Goal: Information Seeking & Learning: Learn about a topic

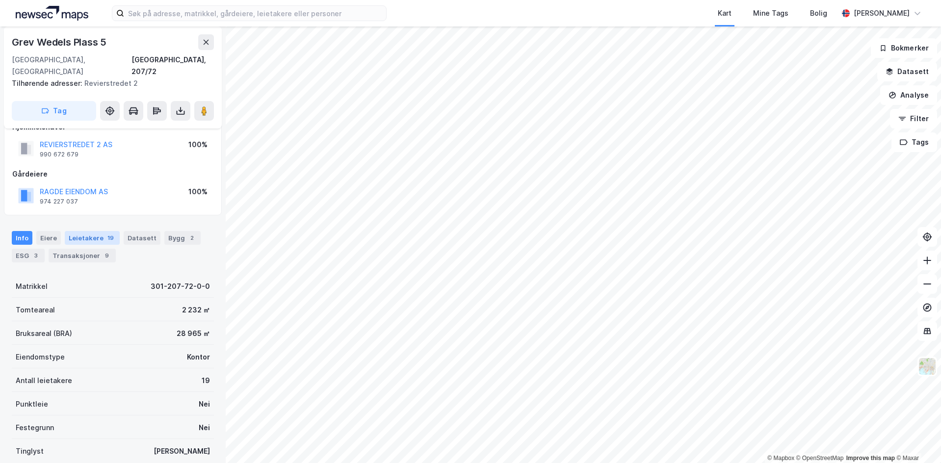
click at [82, 231] on div "Leietakere 19" at bounding box center [92, 238] width 55 height 14
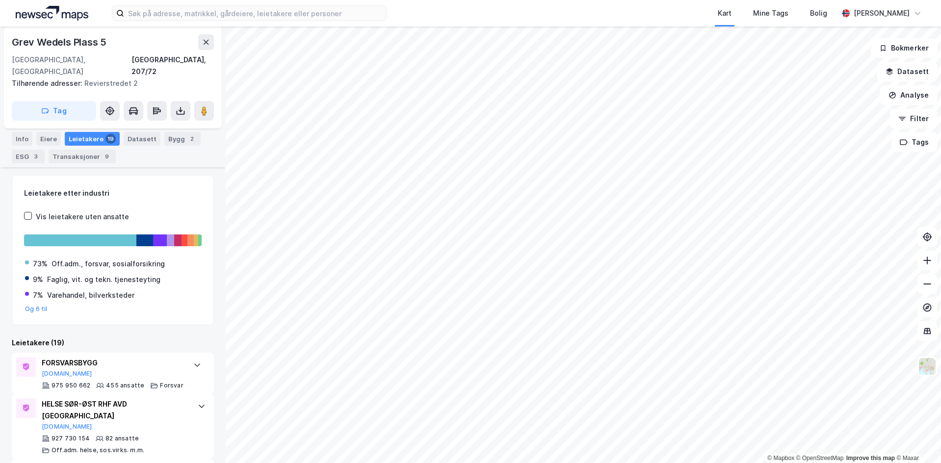
scroll to position [229, 0]
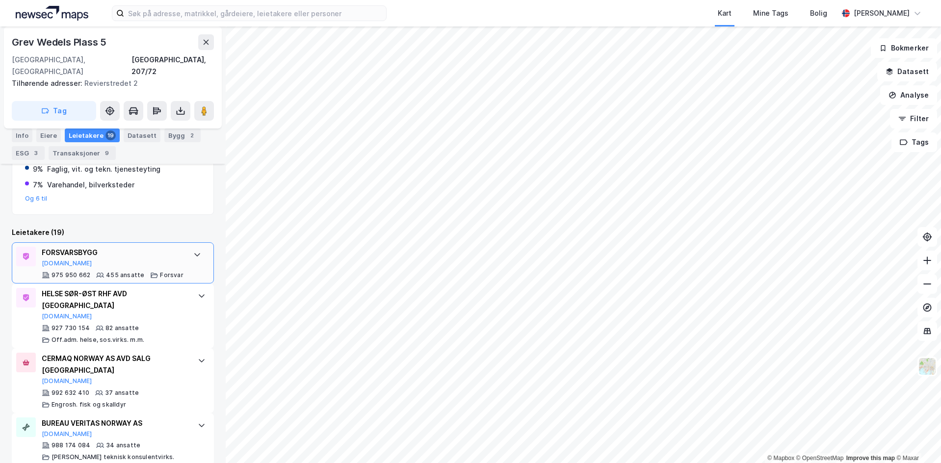
click at [193, 251] on icon at bounding box center [197, 255] width 8 height 8
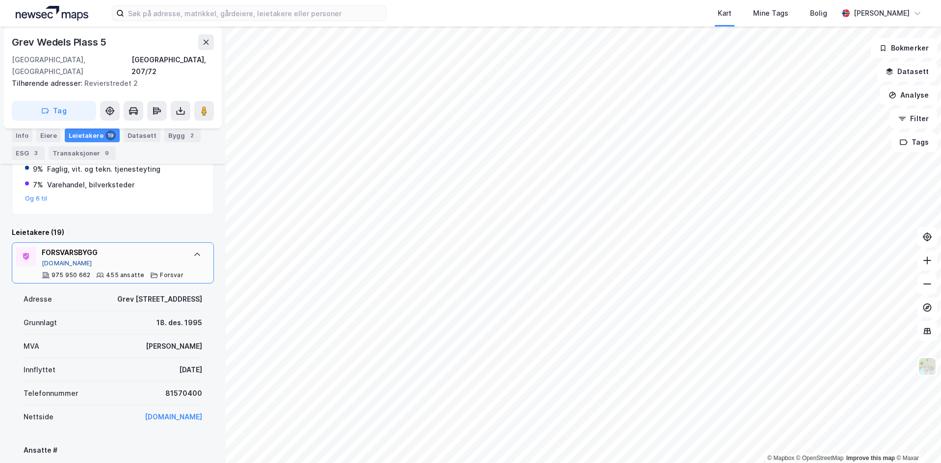
click at [52, 260] on button "Proff.no" at bounding box center [67, 264] width 51 height 8
click at [203, 43] on icon at bounding box center [206, 42] width 8 height 8
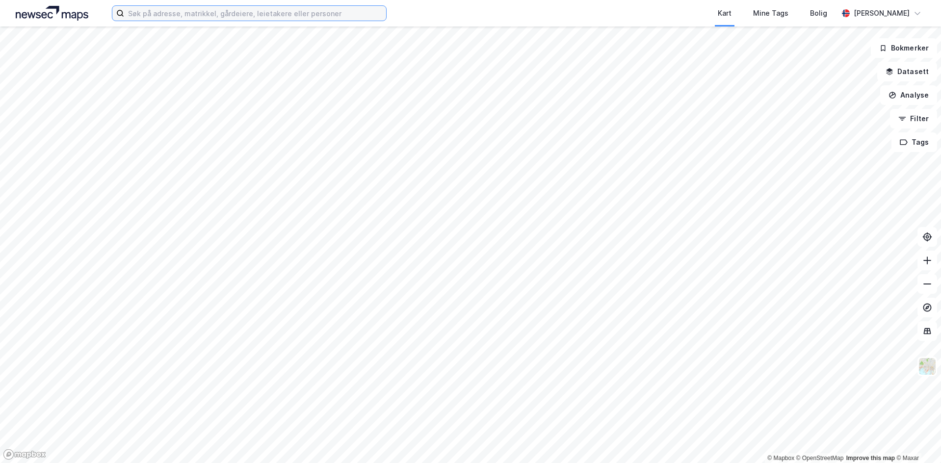
click at [178, 17] on input at bounding box center [255, 13] width 262 height 15
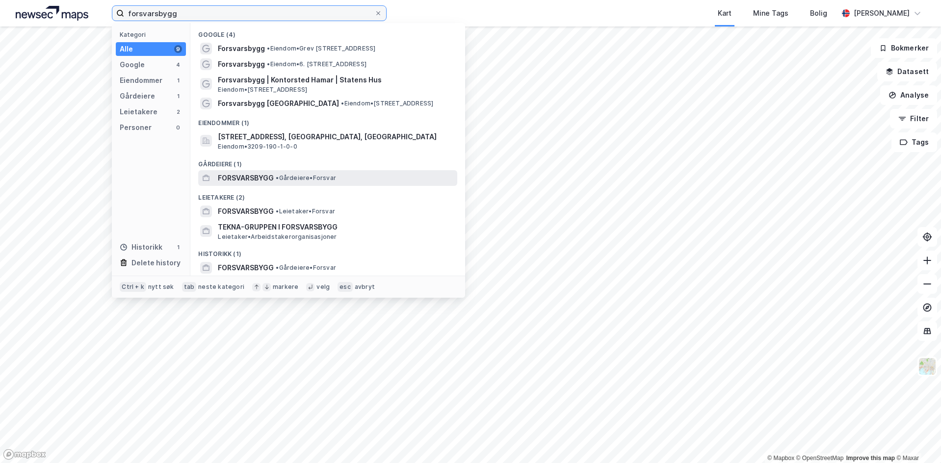
type input "forsvarsbygg"
click at [250, 178] on span "FORSVARSBYGG" at bounding box center [246, 178] width 56 height 12
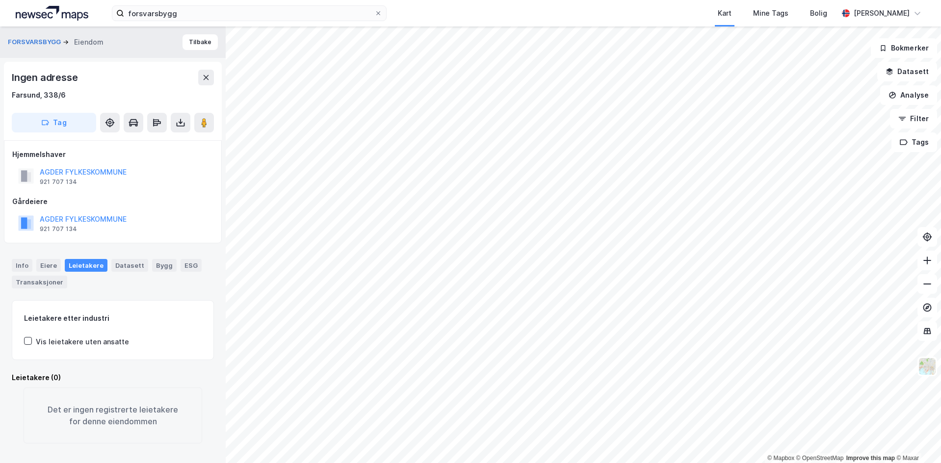
click at [178, 0] on div "forsvarsbygg Kart Mine Tags Bolig Eirik Falck" at bounding box center [470, 13] width 941 height 26
click at [182, 12] on input "forsvarsbygg" at bounding box center [249, 13] width 250 height 15
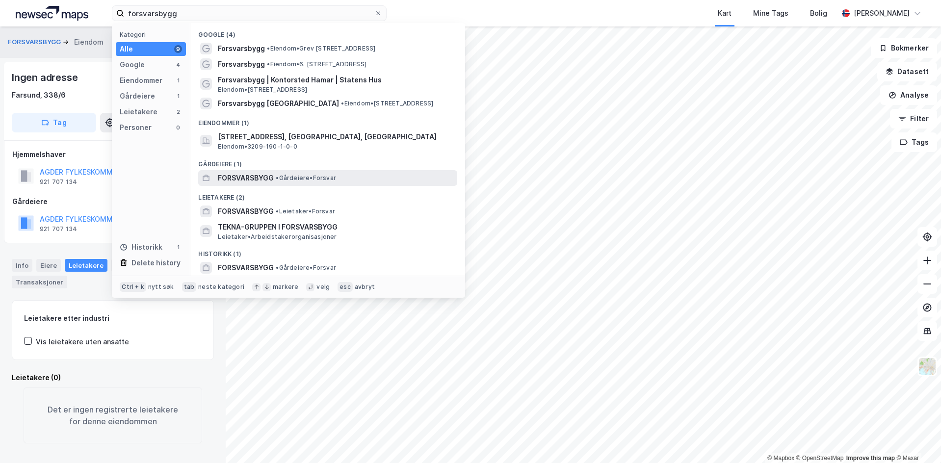
click at [336, 181] on span "• Gårdeiere • Forsvar" at bounding box center [306, 178] width 60 height 8
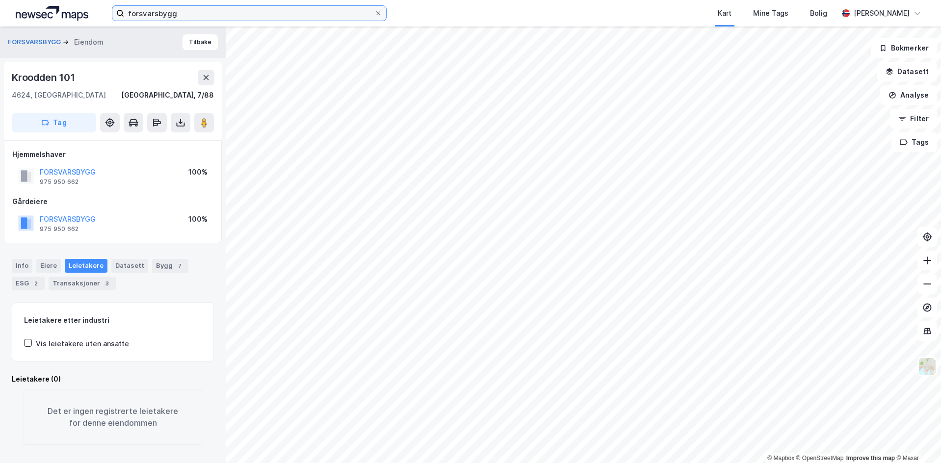
click at [196, 15] on input "forsvarsbygg" at bounding box center [249, 13] width 250 height 15
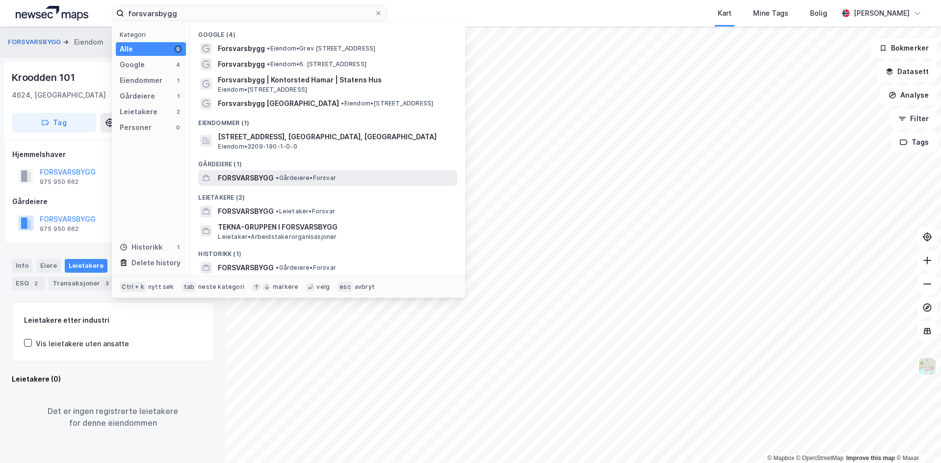
click at [293, 177] on span "• Gårdeiere • Forsvar" at bounding box center [306, 178] width 60 height 8
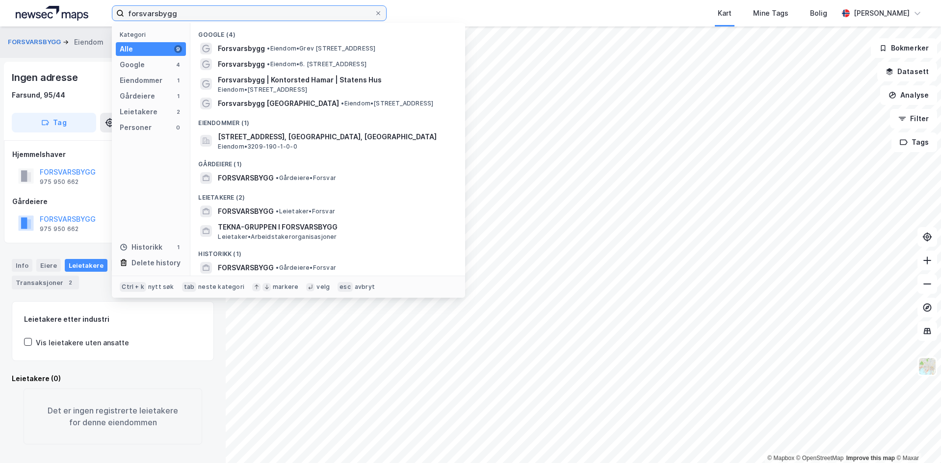
click at [235, 10] on input "forsvarsbygg" at bounding box center [249, 13] width 250 height 15
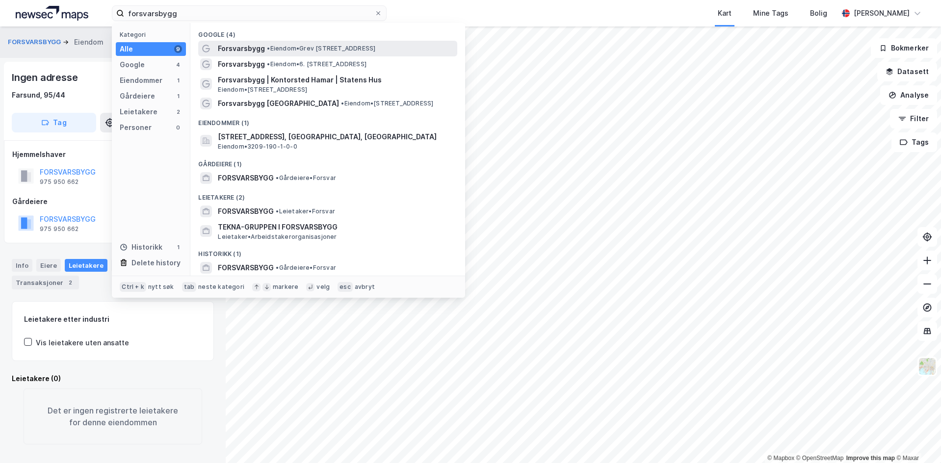
click at [316, 52] on span "• Eiendom • Grev Wedels Plass 5, 0151 Oslo" at bounding box center [321, 49] width 108 height 8
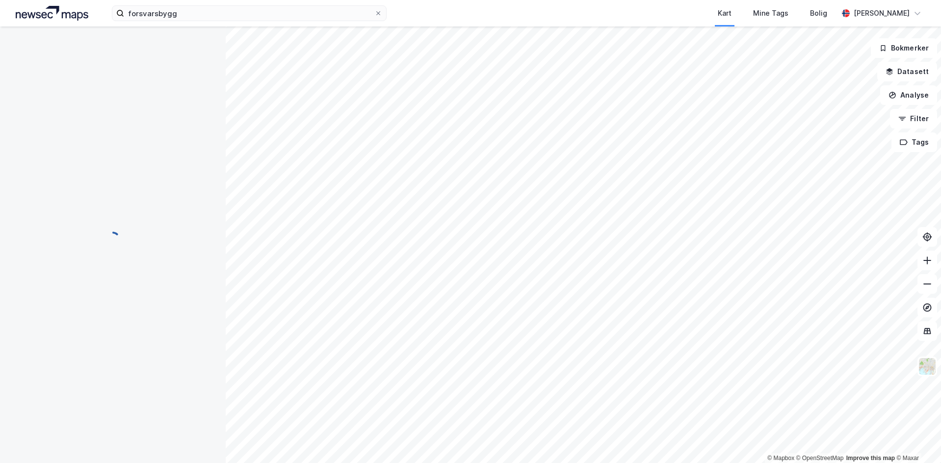
scroll to position [8, 0]
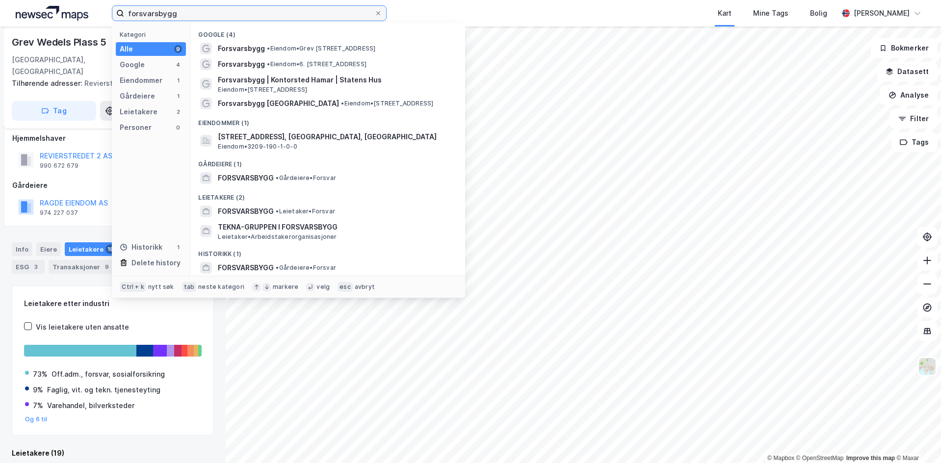
click at [217, 15] on input "forsvarsbygg" at bounding box center [249, 13] width 250 height 15
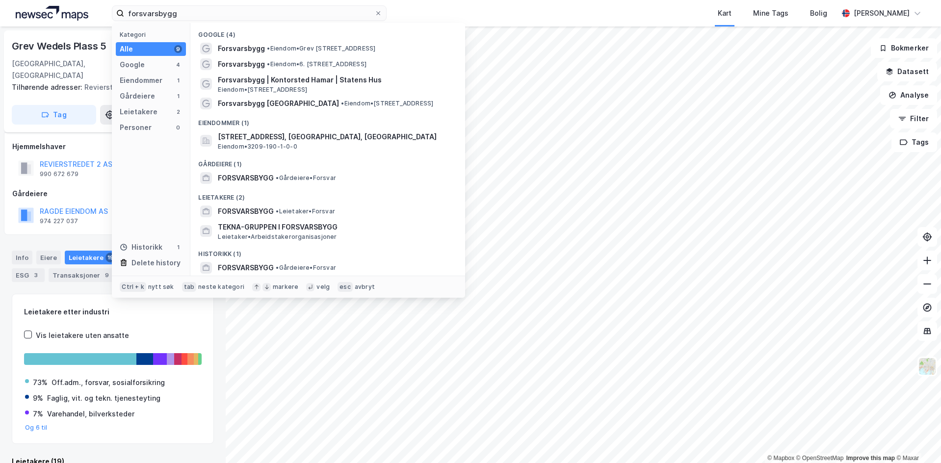
scroll to position [8, 0]
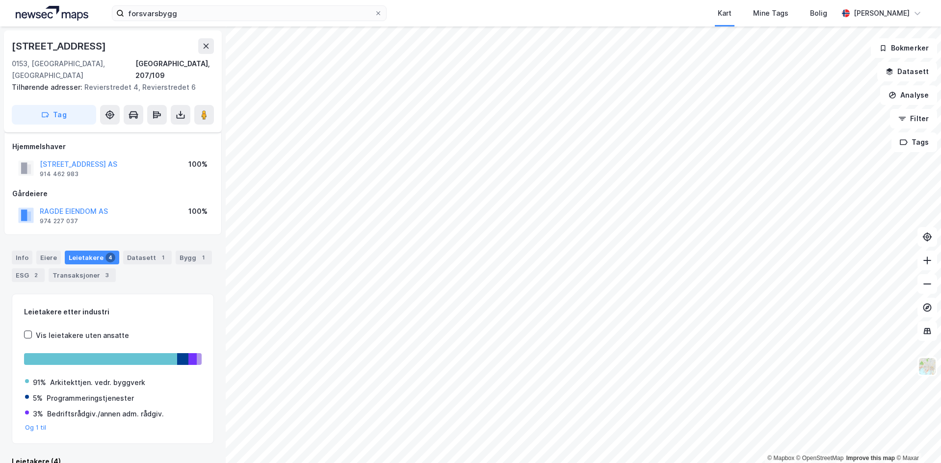
scroll to position [8, 0]
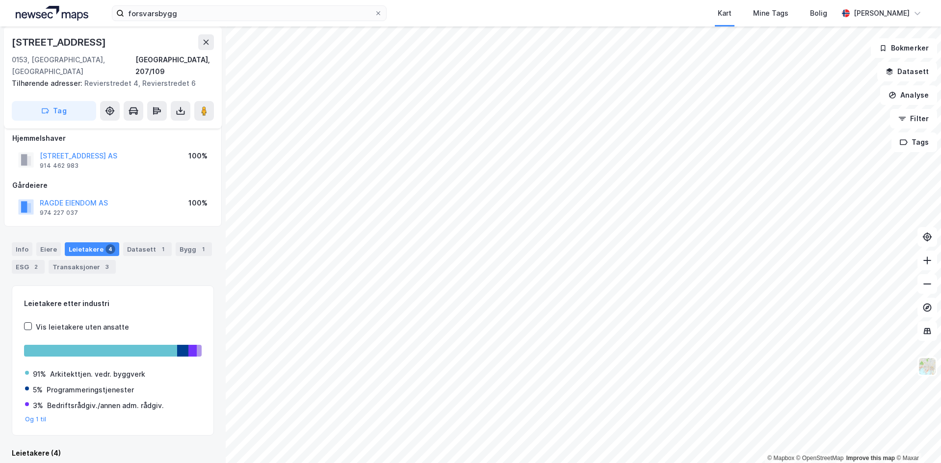
scroll to position [8, 0]
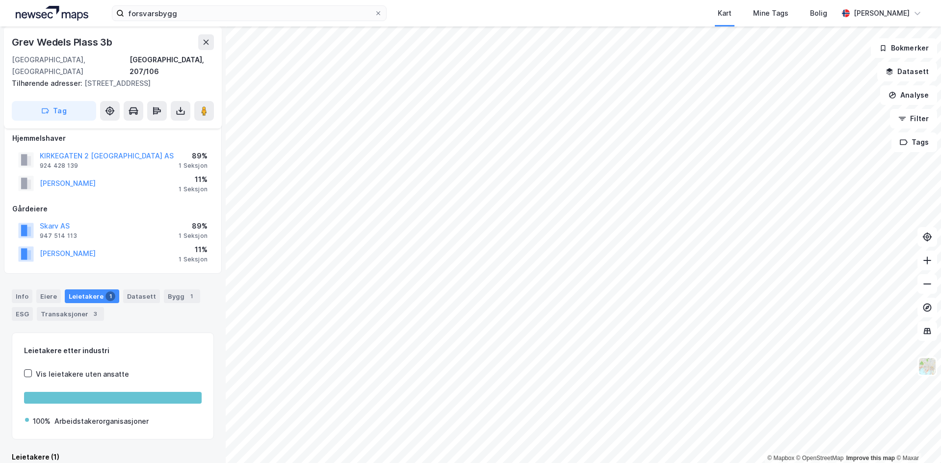
click at [585, 1] on div "Kart Mine Tags Bolig" at bounding box center [636, 13] width 404 height 26
